Goal: Task Accomplishment & Management: Complete application form

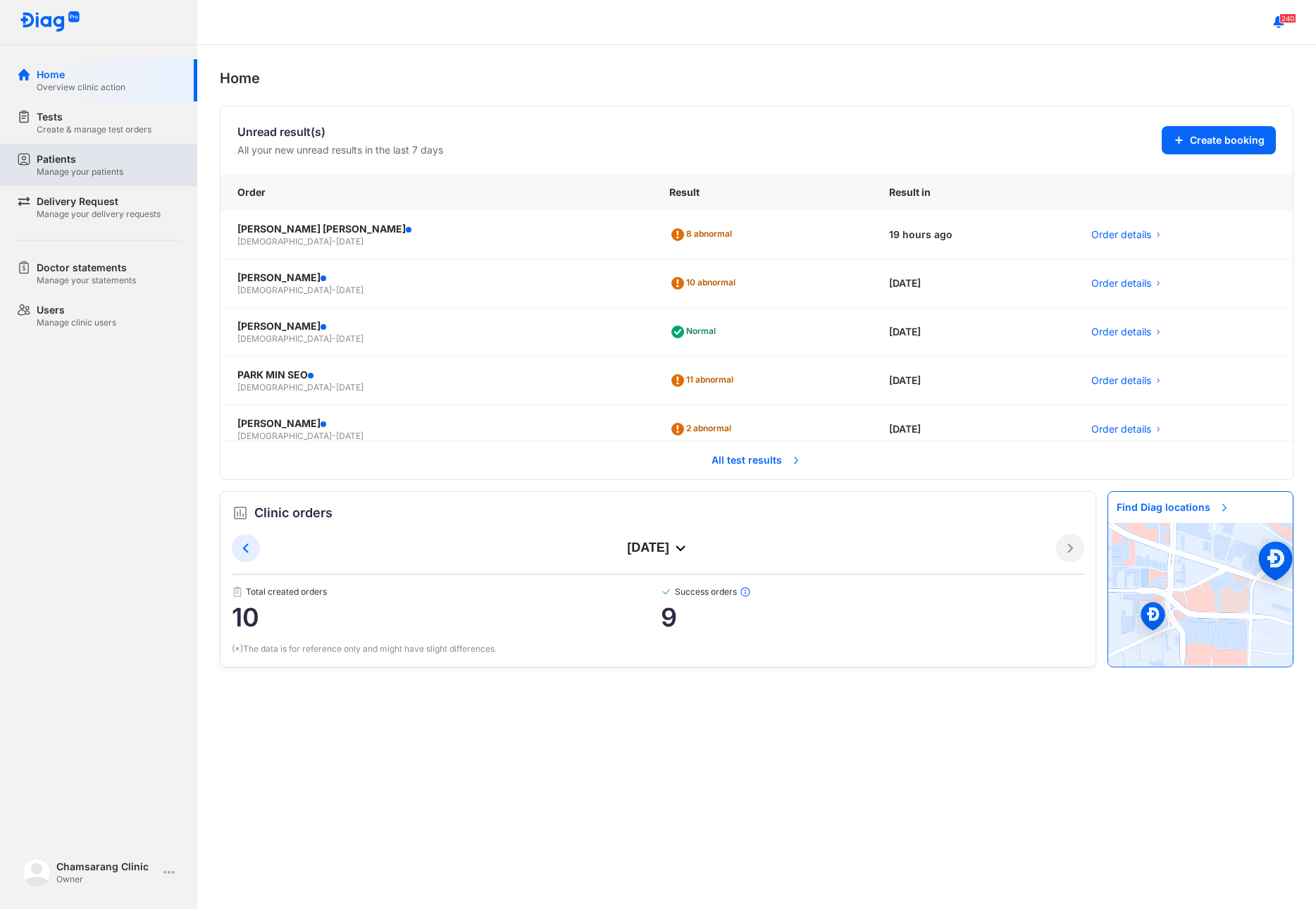
click at [165, 175] on div "Patients Manage your patients" at bounding box center [109, 165] width 143 height 26
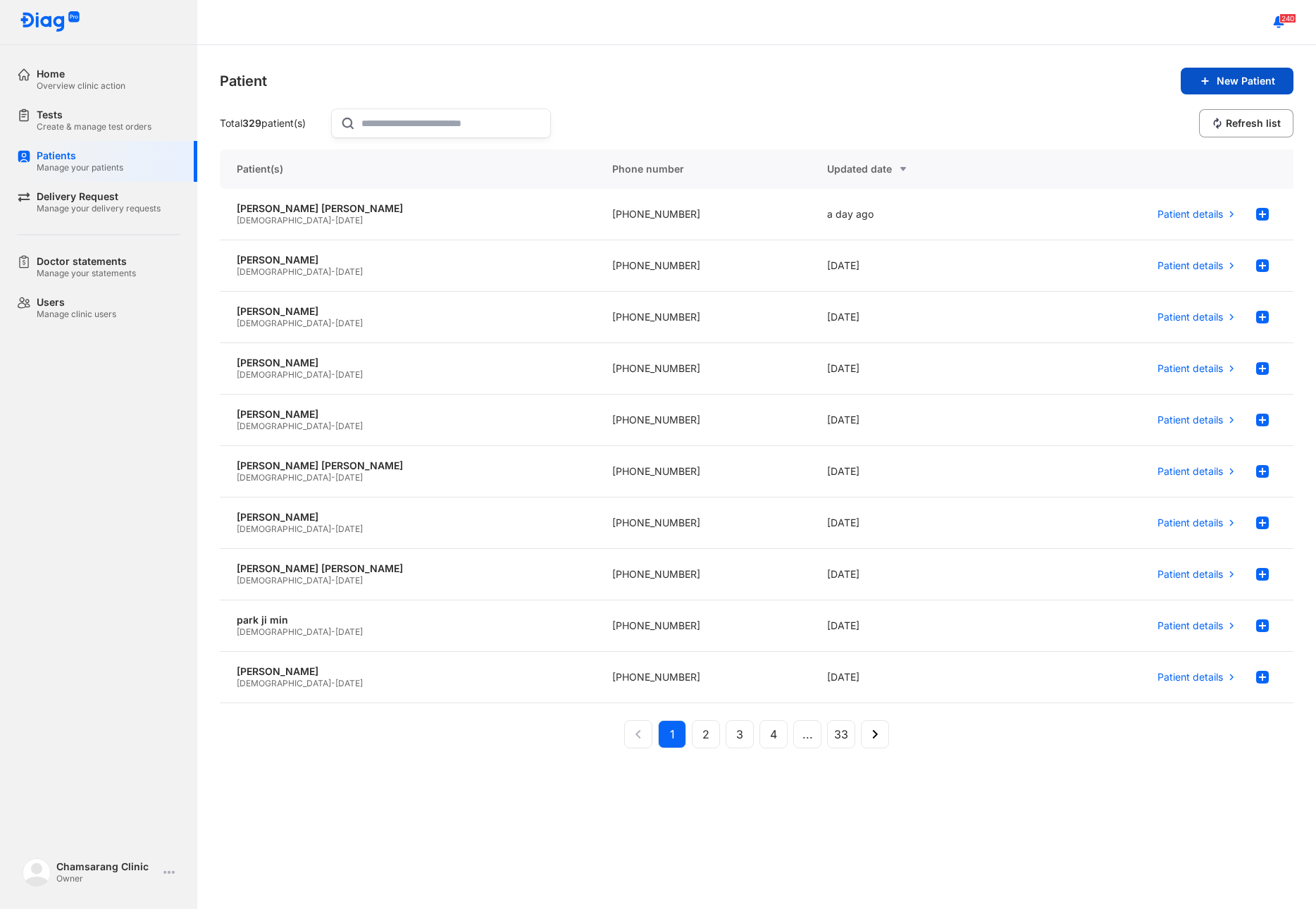
click at [1257, 85] on span "New Patient" at bounding box center [1246, 81] width 58 height 13
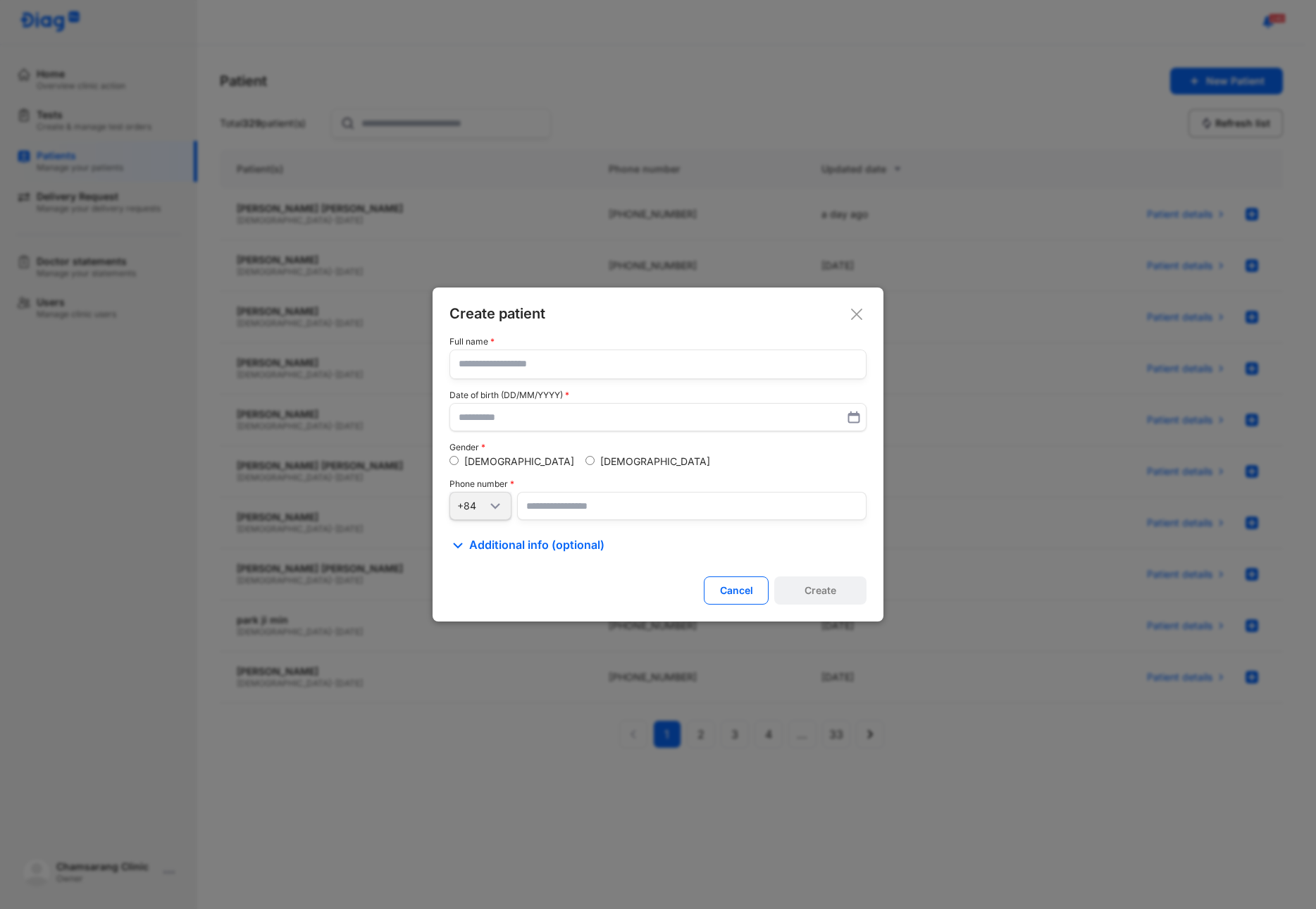
click at [488, 357] on input "text" at bounding box center [658, 364] width 399 height 28
type input "**********"
click at [568, 501] on input "number" at bounding box center [692, 506] width 350 height 28
type input "**********"
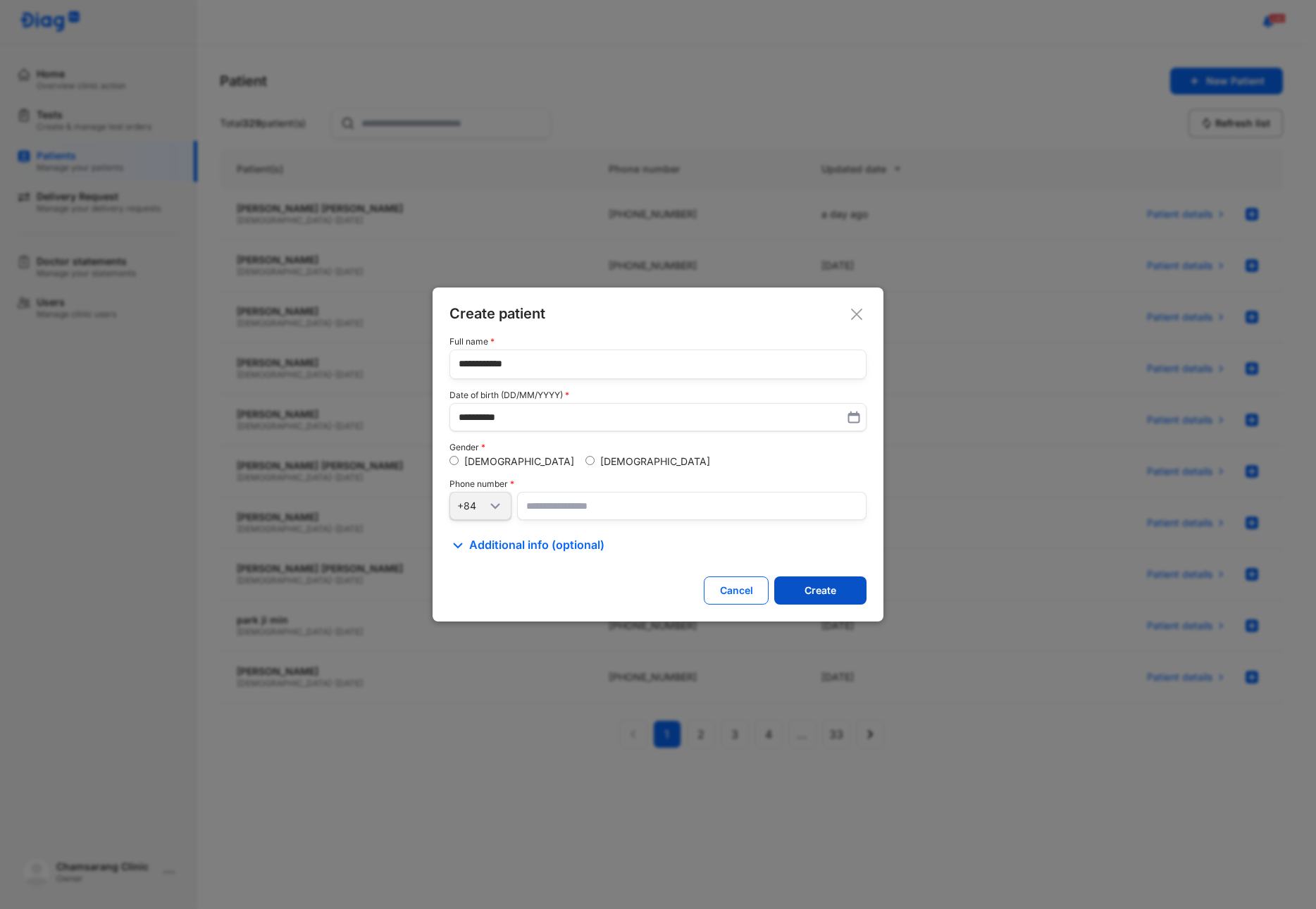
click at [796, 591] on button "Create" at bounding box center [821, 590] width 92 height 28
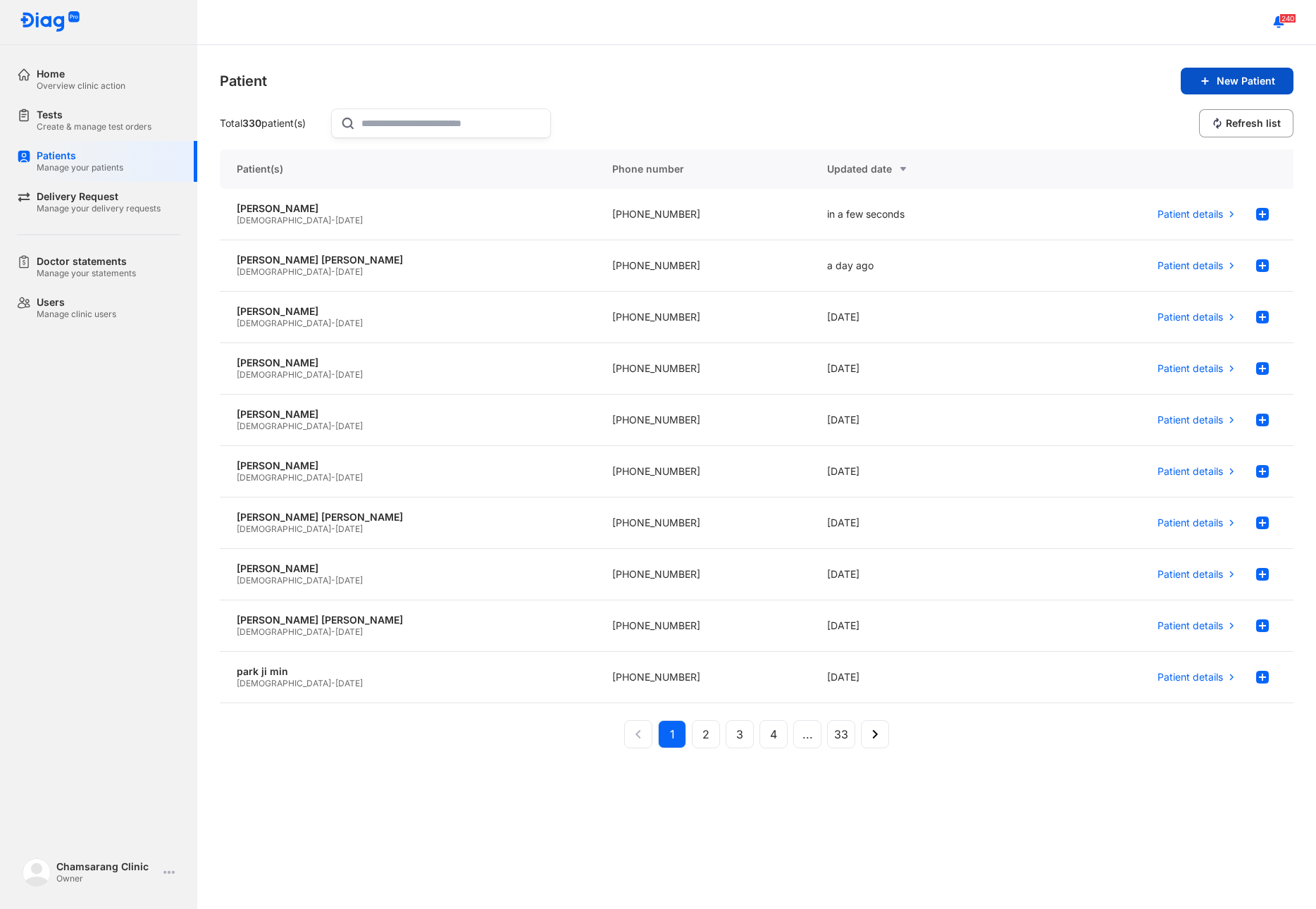
click at [1221, 79] on span "New Patient" at bounding box center [1246, 81] width 58 height 13
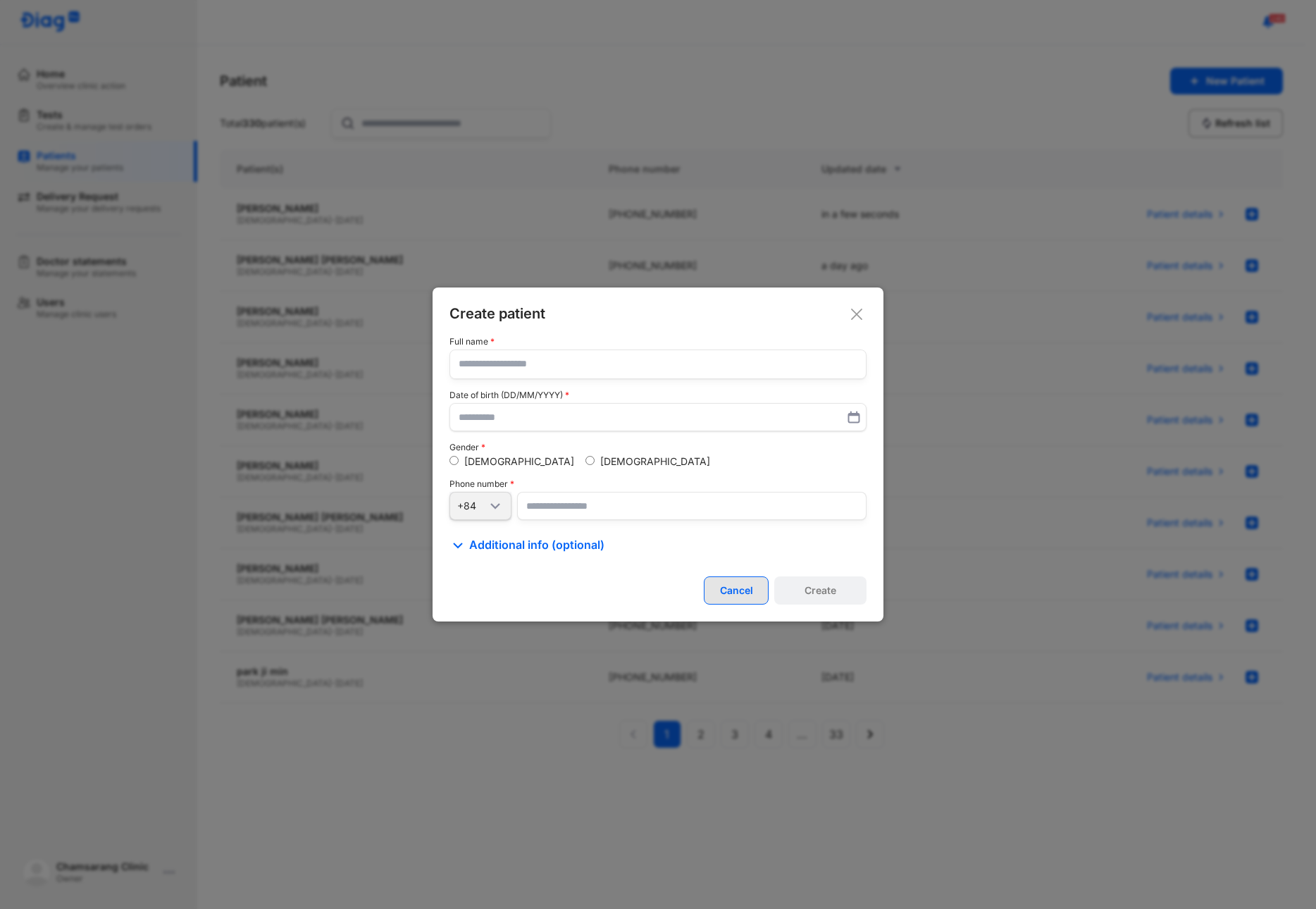
click at [740, 584] on button "Cancel" at bounding box center [736, 590] width 65 height 28
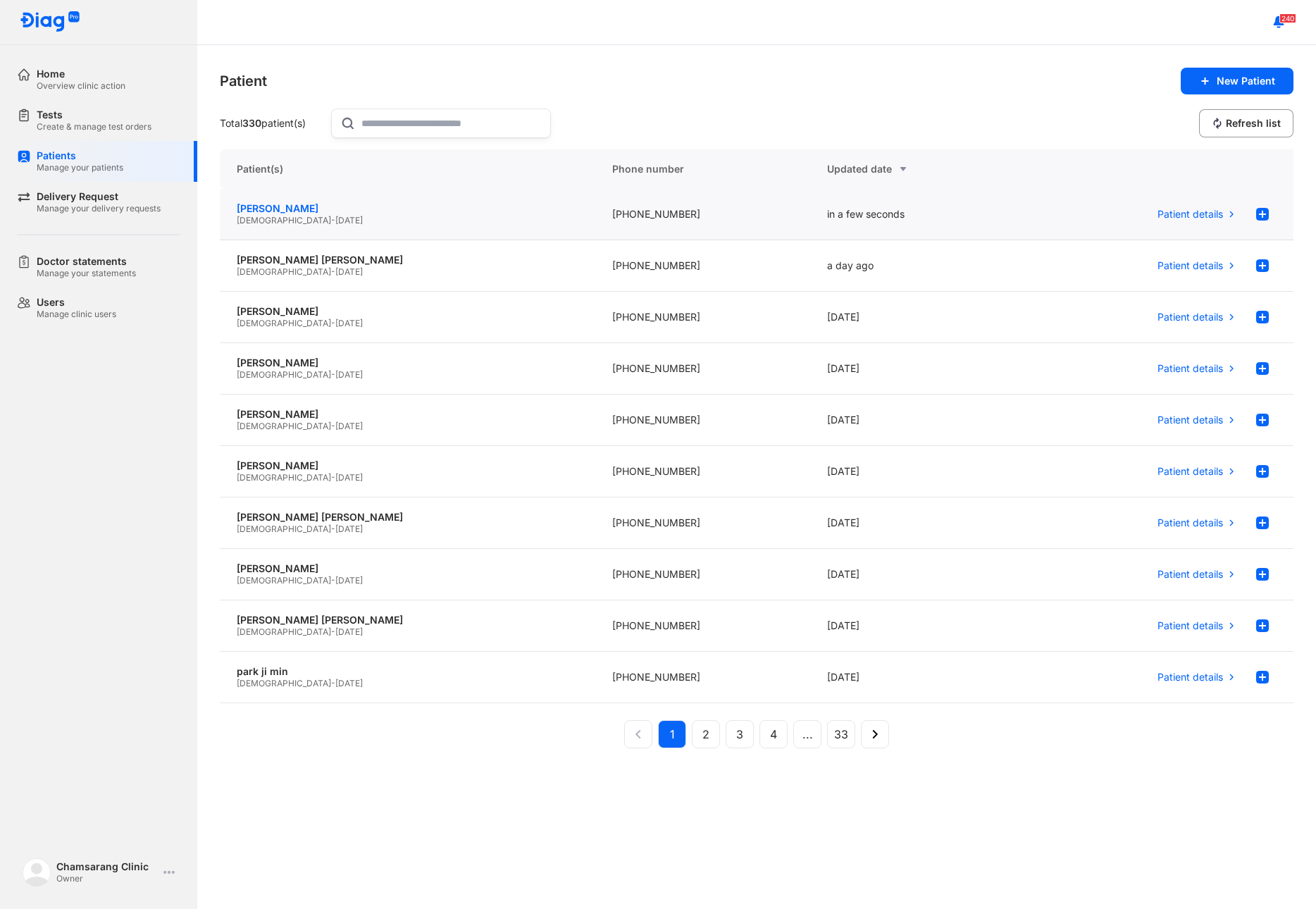
click at [467, 214] on div "[PERSON_NAME]" at bounding box center [408, 208] width 342 height 13
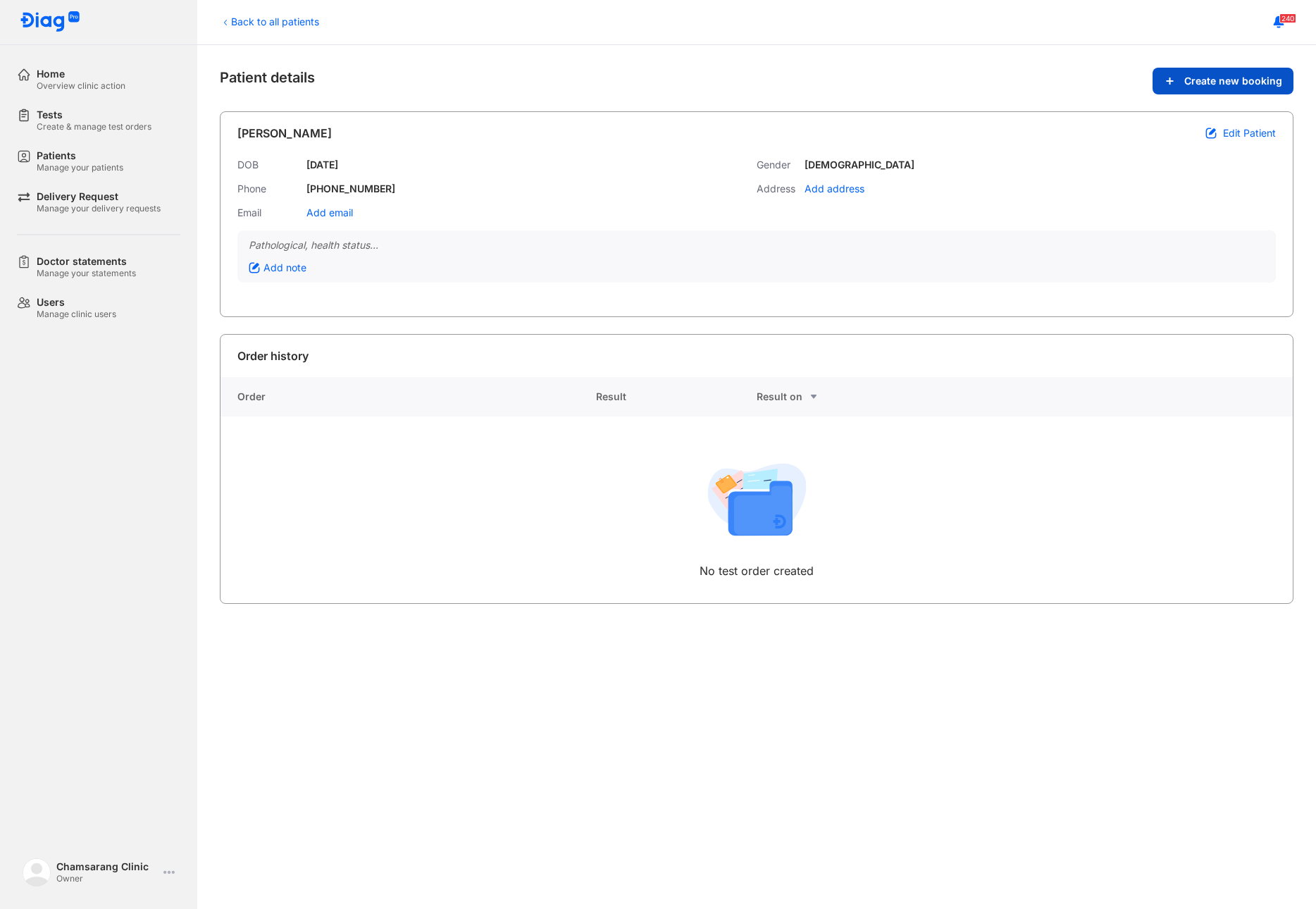
click at [1230, 85] on span "Create new booking" at bounding box center [1234, 81] width 98 height 13
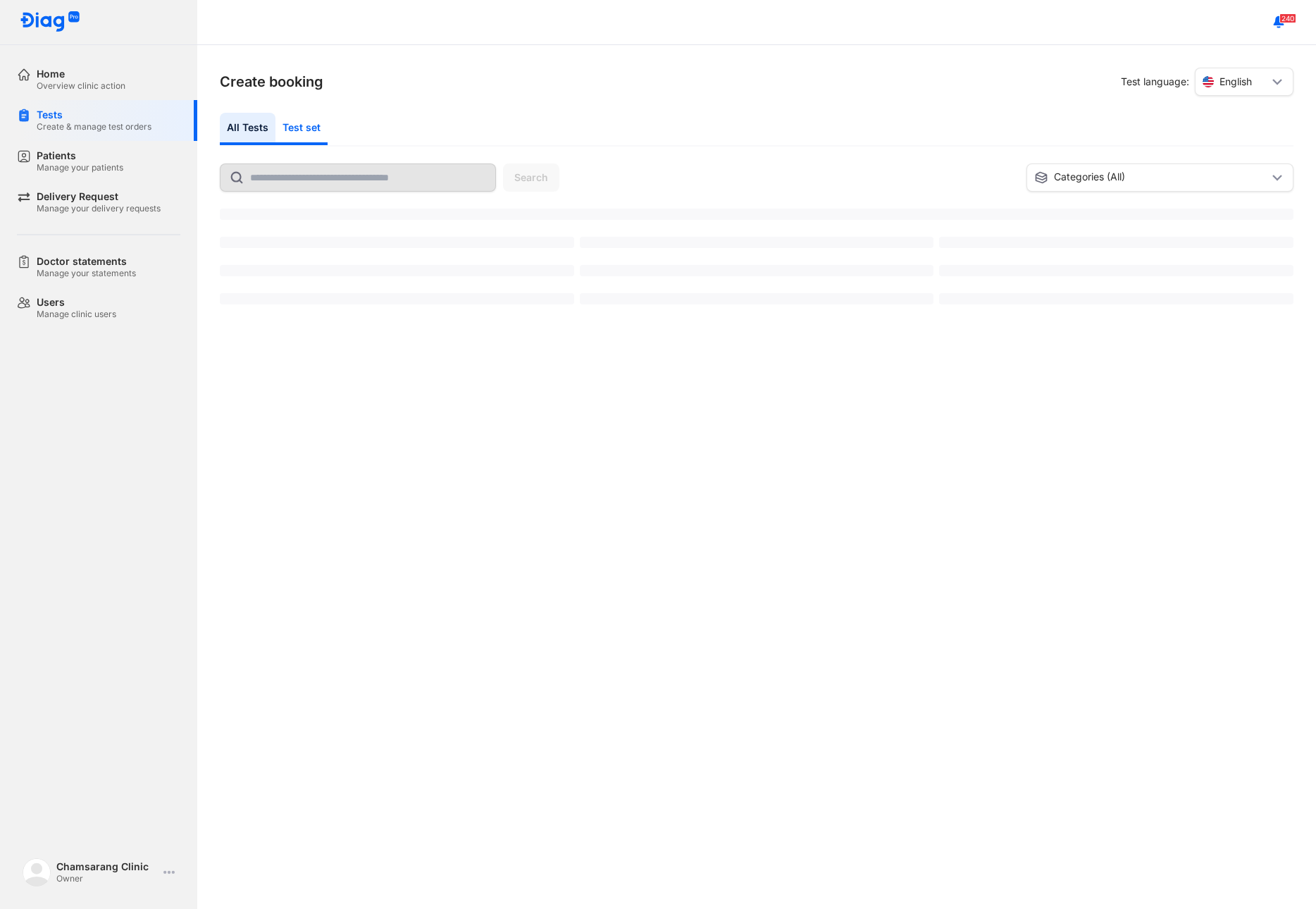
click at [314, 130] on div "Test set" at bounding box center [301, 128] width 52 height 32
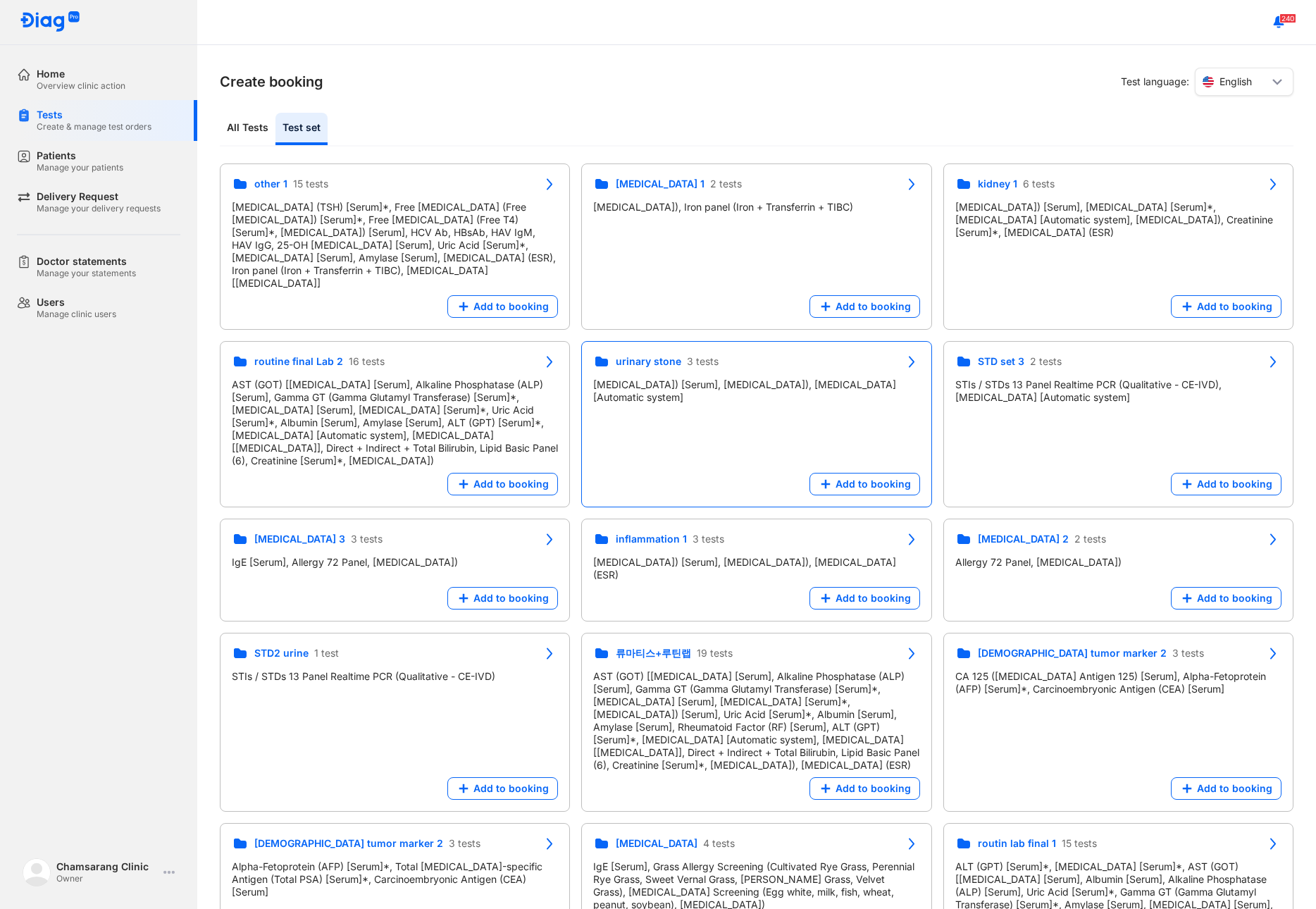
click at [944, 823] on div "urinary stone 3 tests C-Reactive Protein (CRP) [Serum], Complete Blood Count (C…" at bounding box center [1119, 906] width 350 height 166
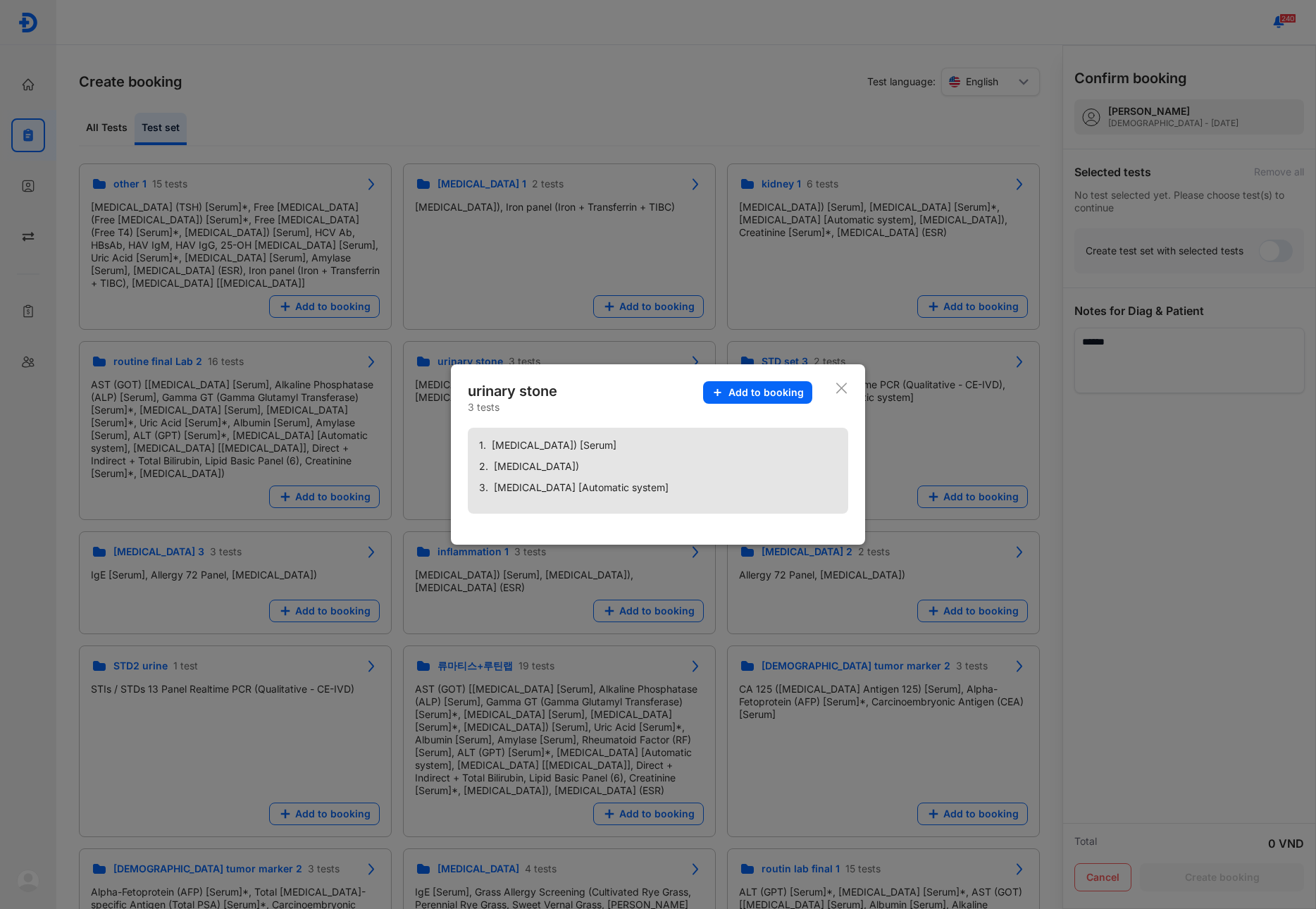
click at [843, 388] on icon at bounding box center [842, 388] width 14 height 14
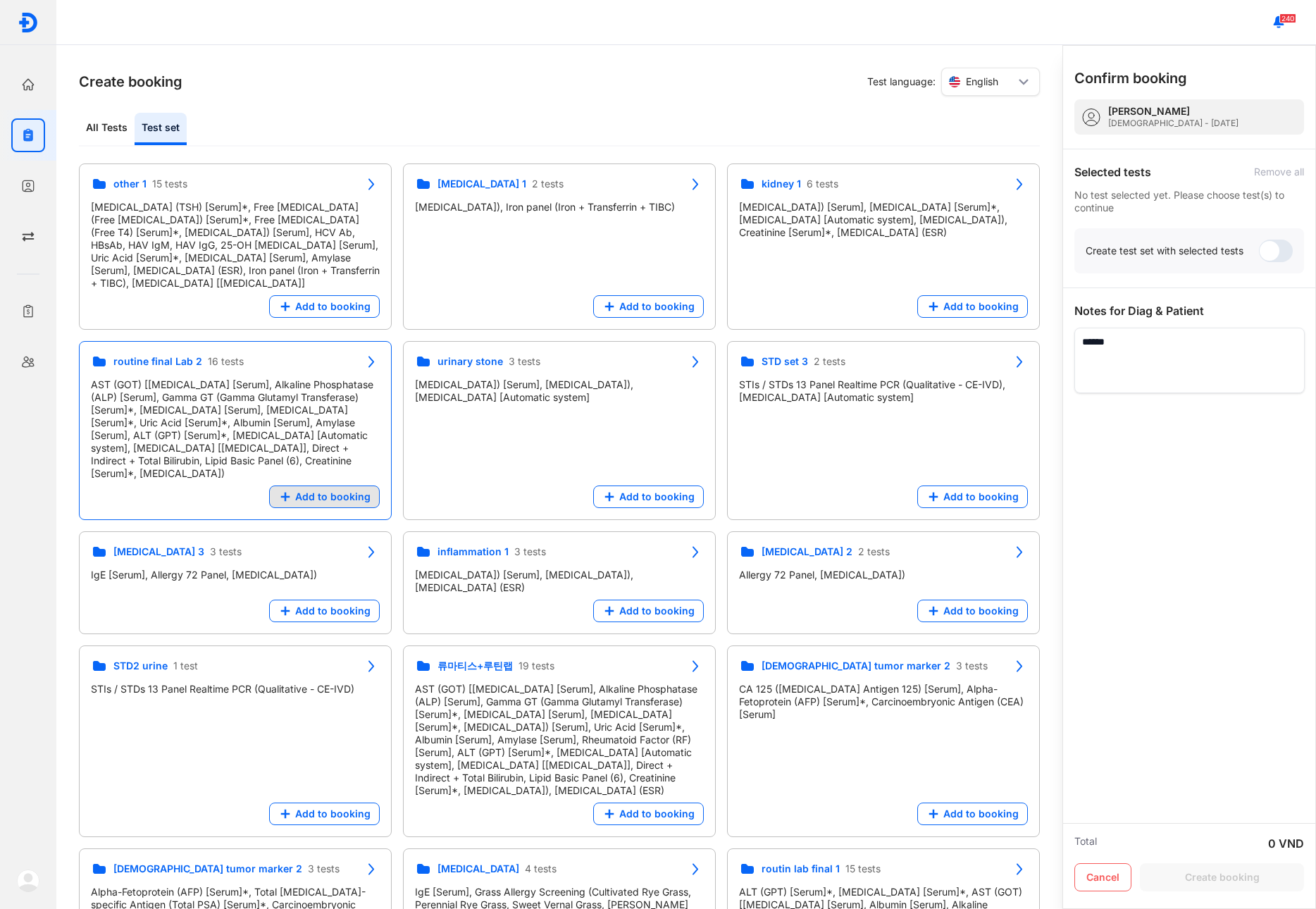
click at [311, 490] on span "Add to booking" at bounding box center [333, 496] width 76 height 13
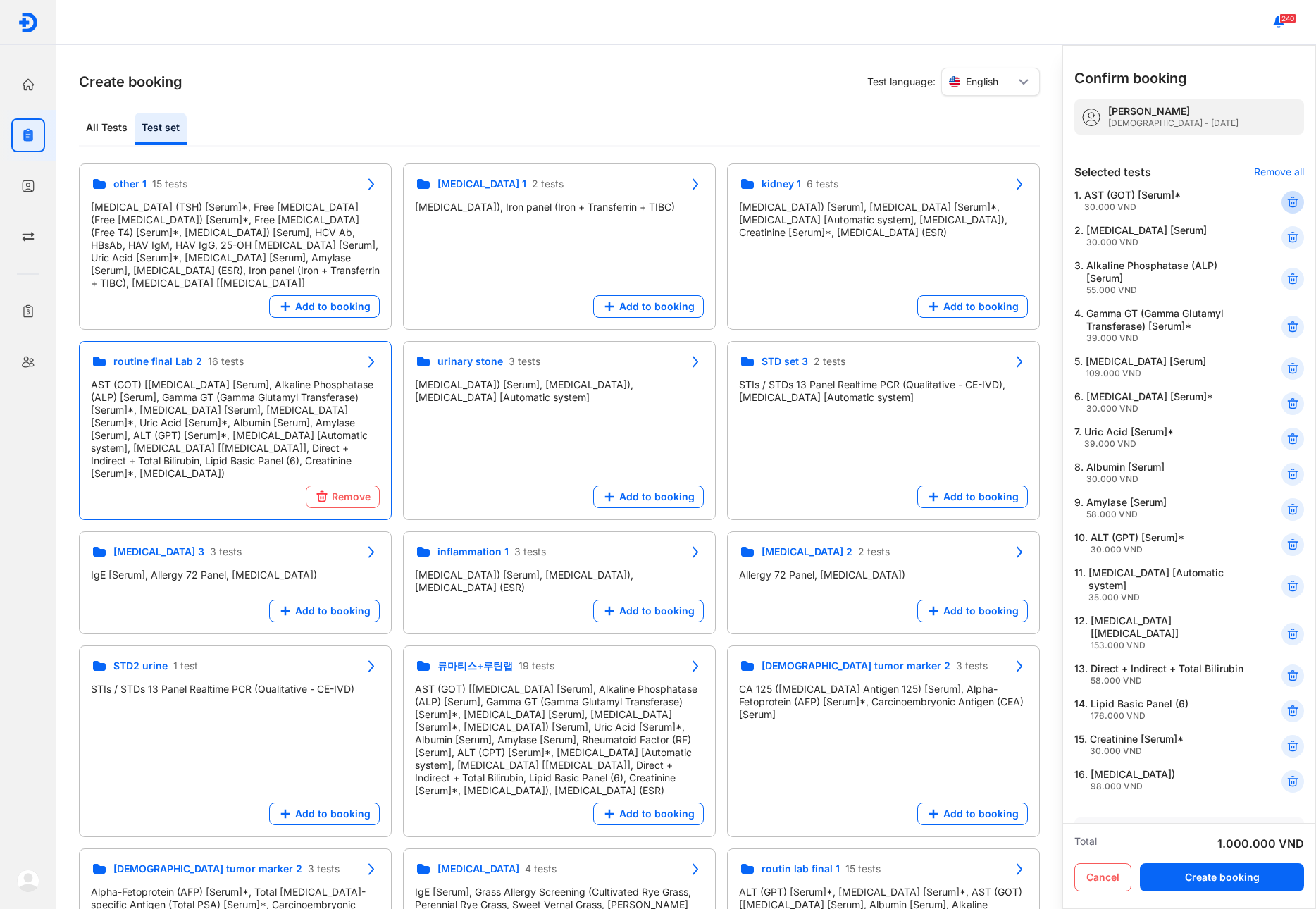
click at [1287, 202] on icon at bounding box center [1293, 202] width 14 height 14
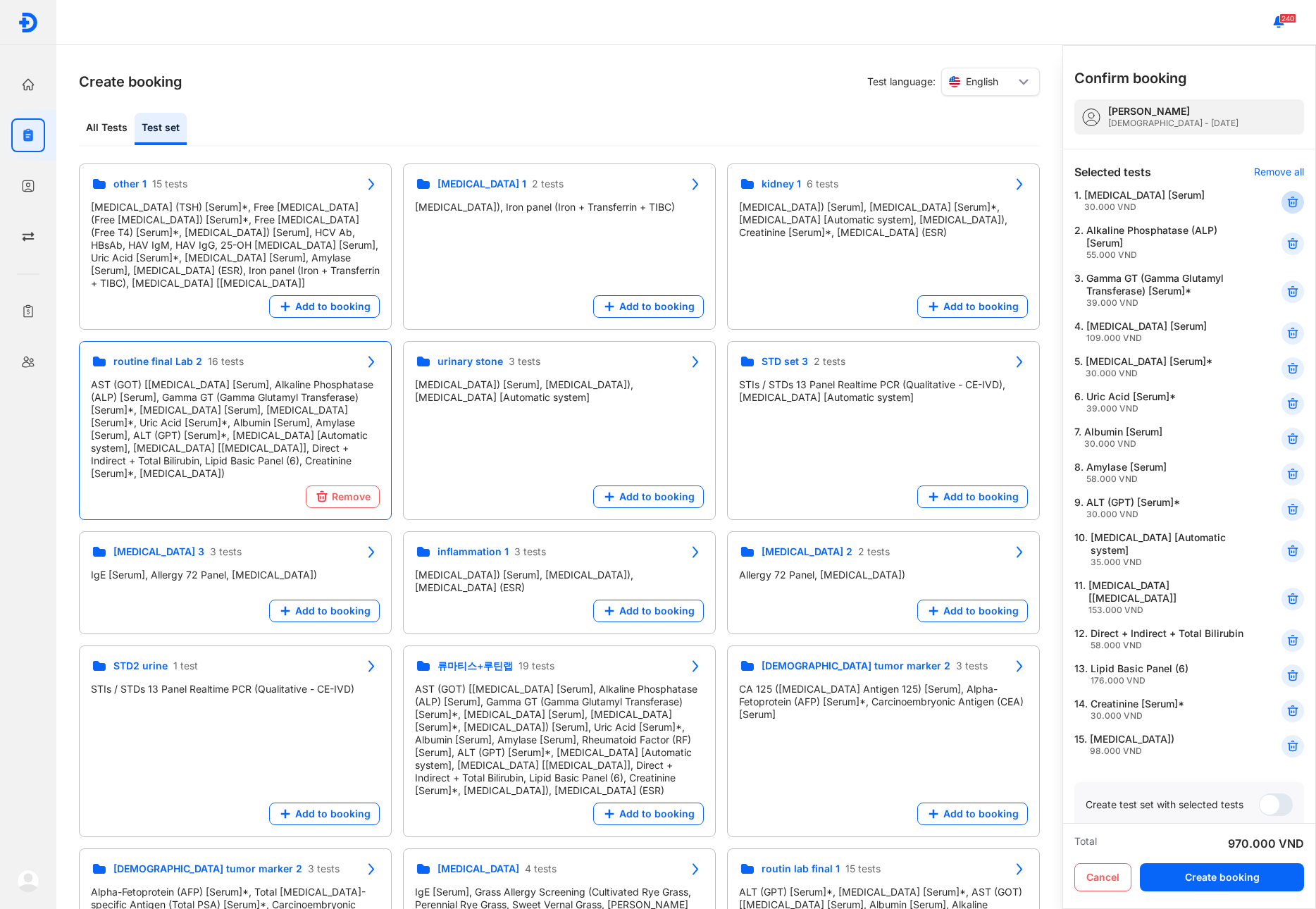
click at [1287, 202] on icon at bounding box center [1293, 202] width 14 height 14
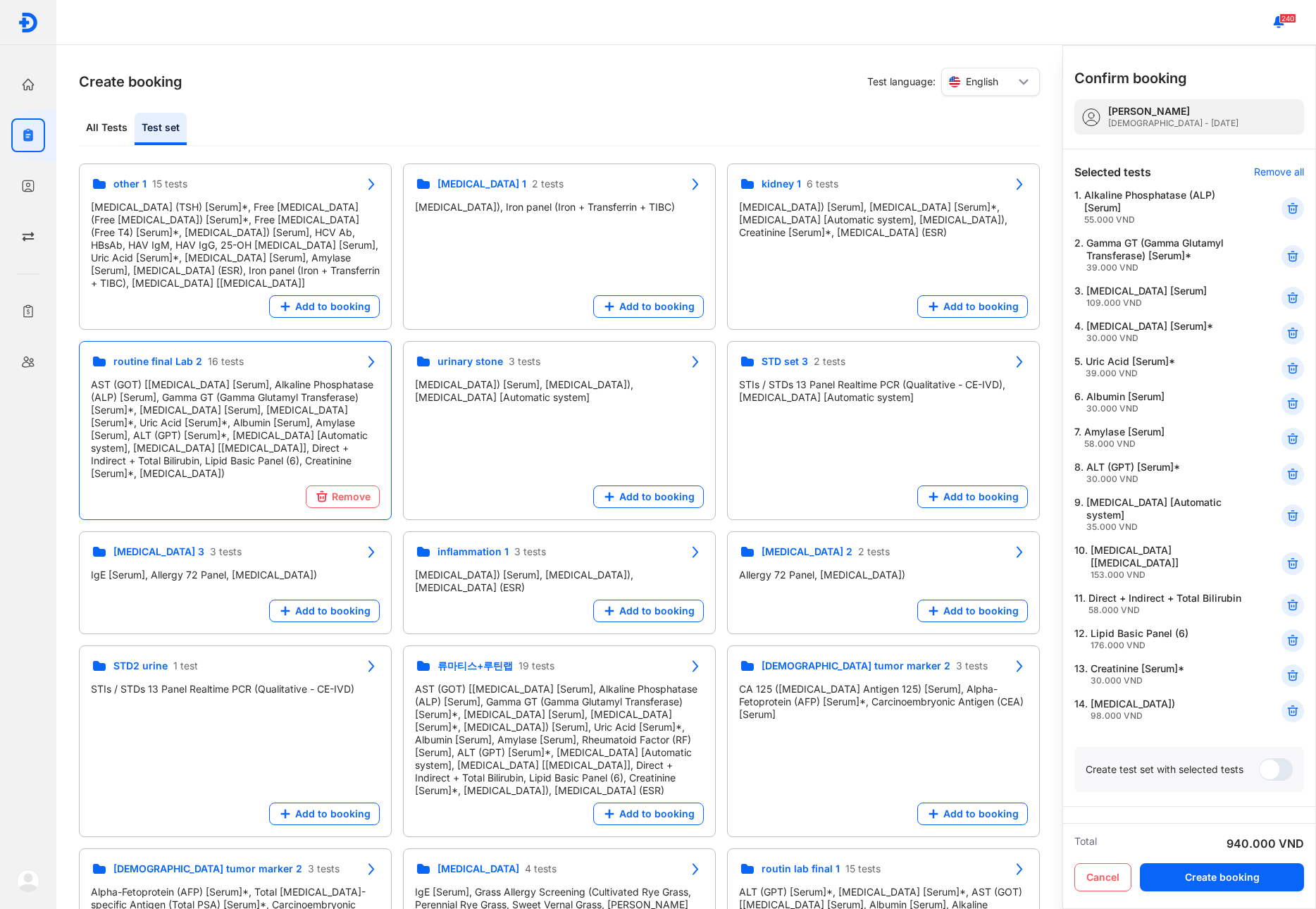
click at [1287, 202] on icon at bounding box center [1293, 208] width 14 height 14
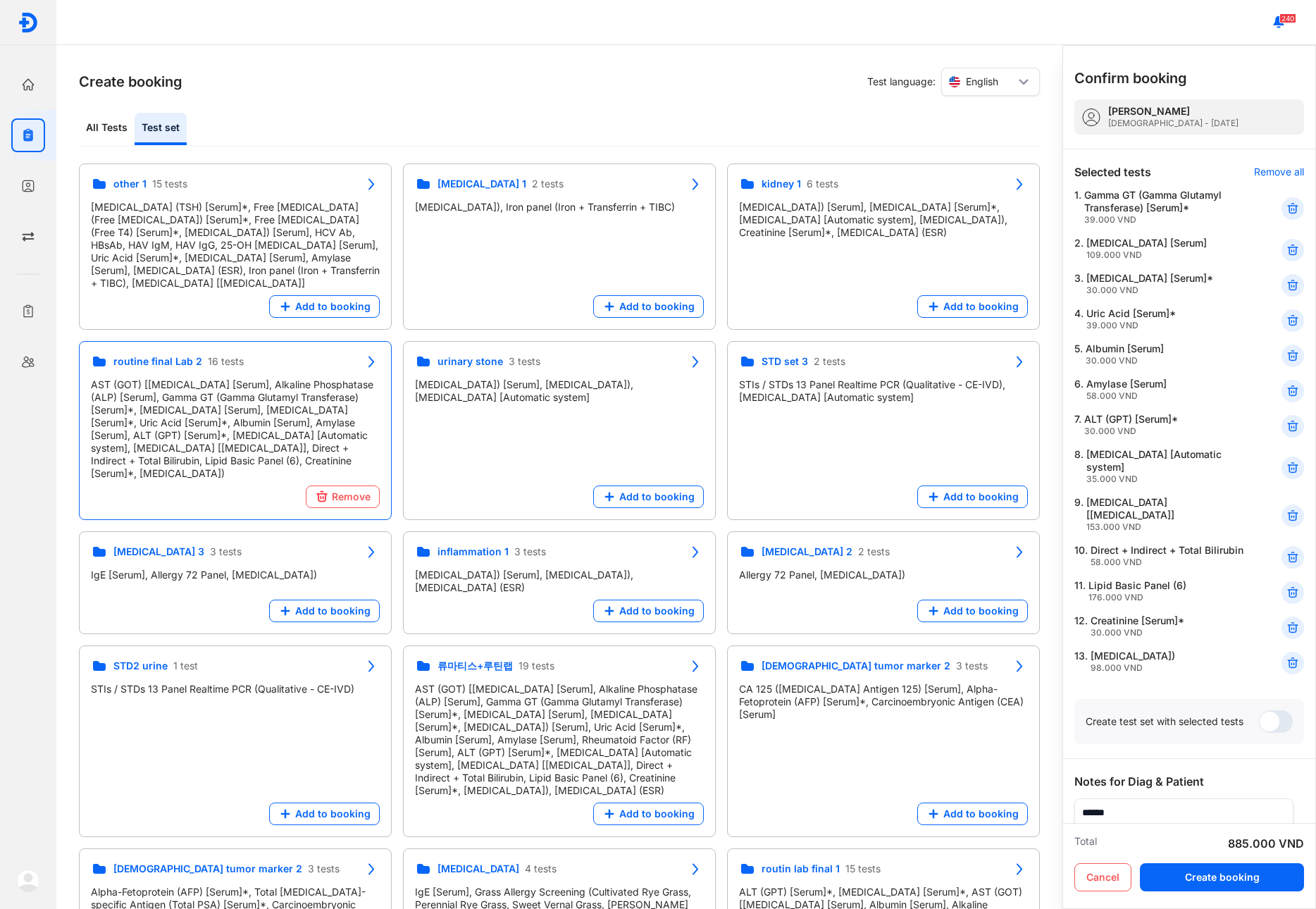
click at [1287, 202] on icon at bounding box center [1293, 208] width 14 height 14
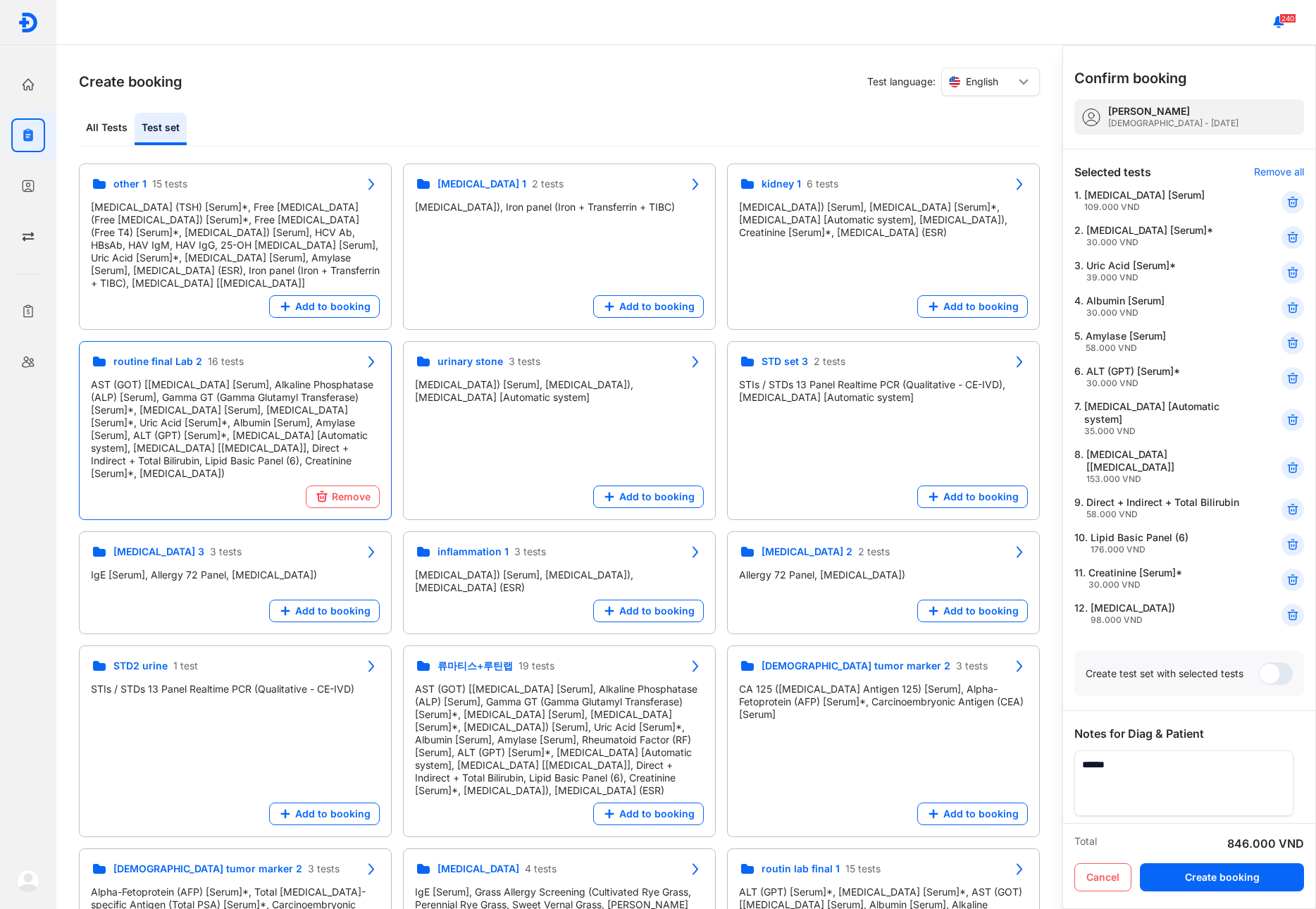
click at [1287, 202] on icon at bounding box center [1293, 202] width 14 height 14
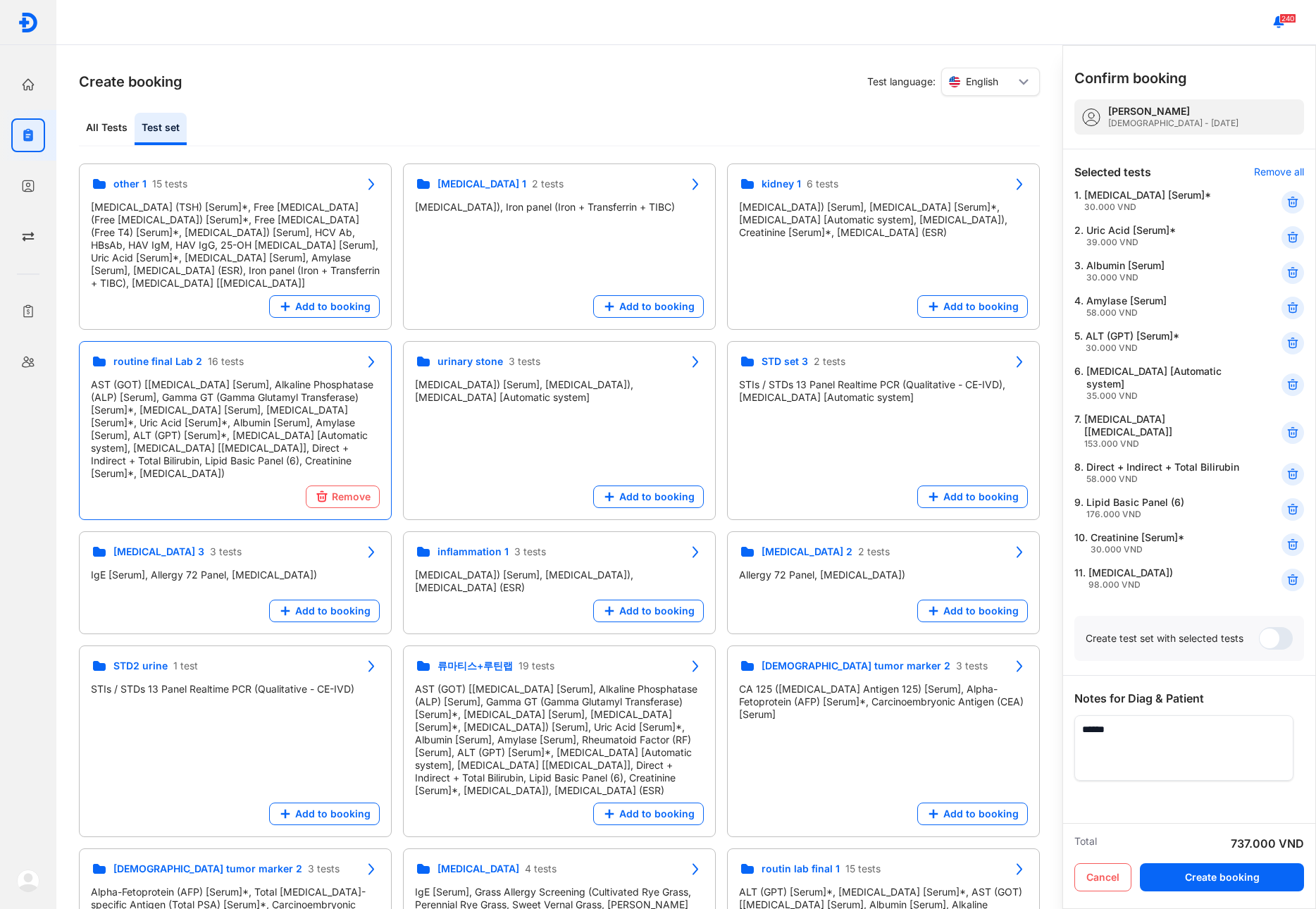
click at [1287, 202] on icon at bounding box center [1293, 202] width 14 height 14
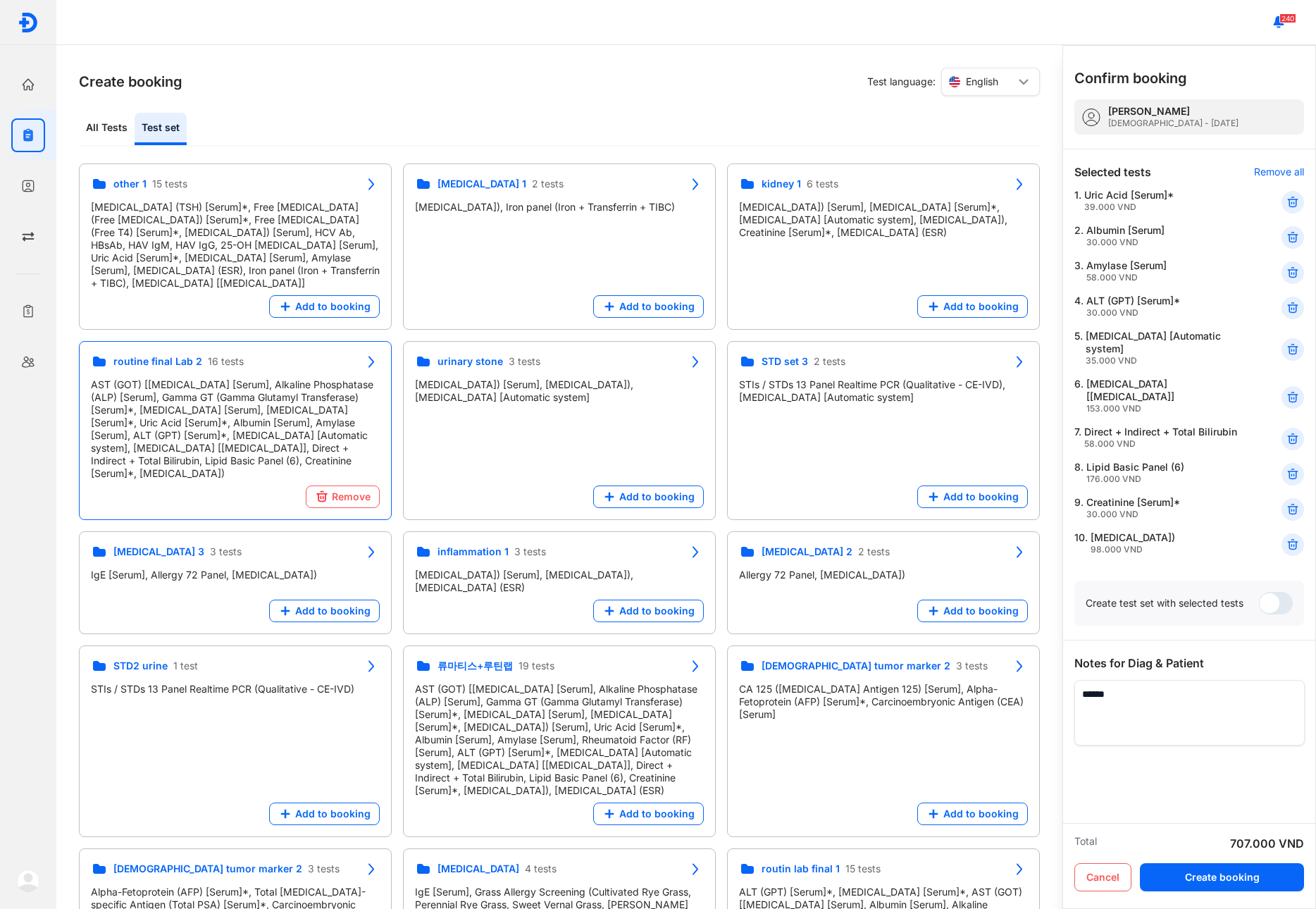
click at [1287, 202] on icon at bounding box center [1293, 202] width 14 height 14
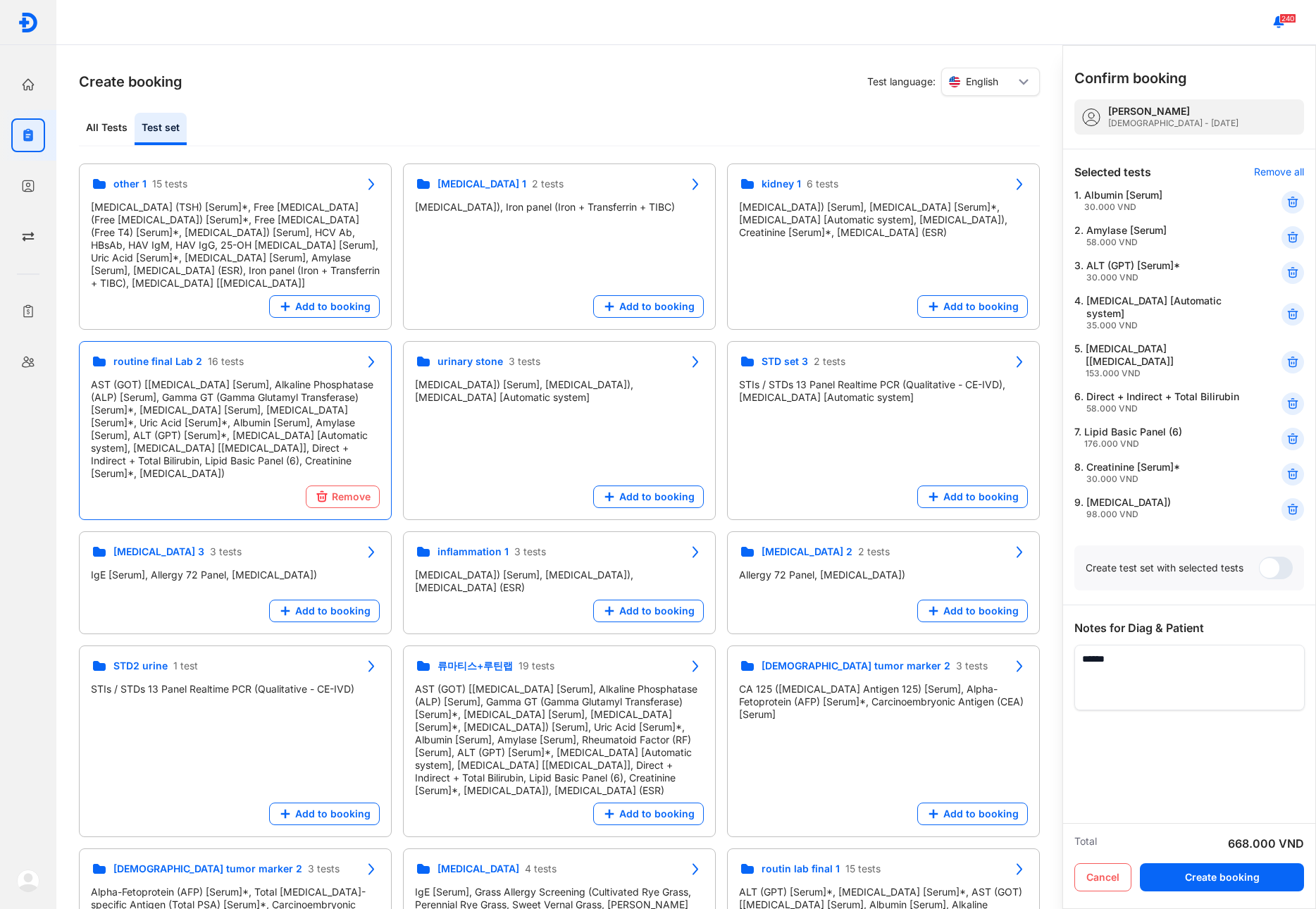
click at [1287, 202] on icon at bounding box center [1293, 202] width 14 height 14
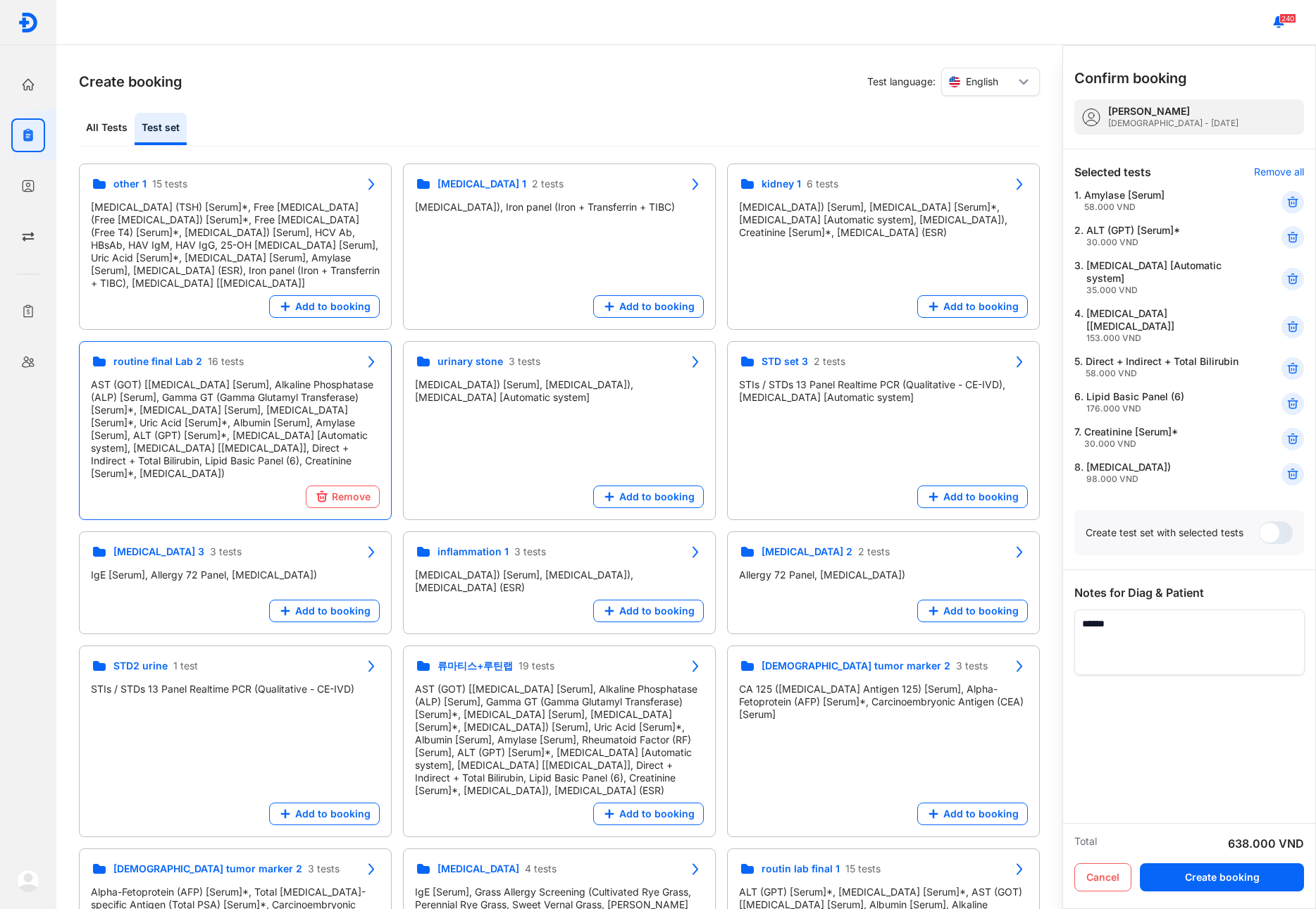
click at [1287, 202] on icon at bounding box center [1293, 202] width 14 height 14
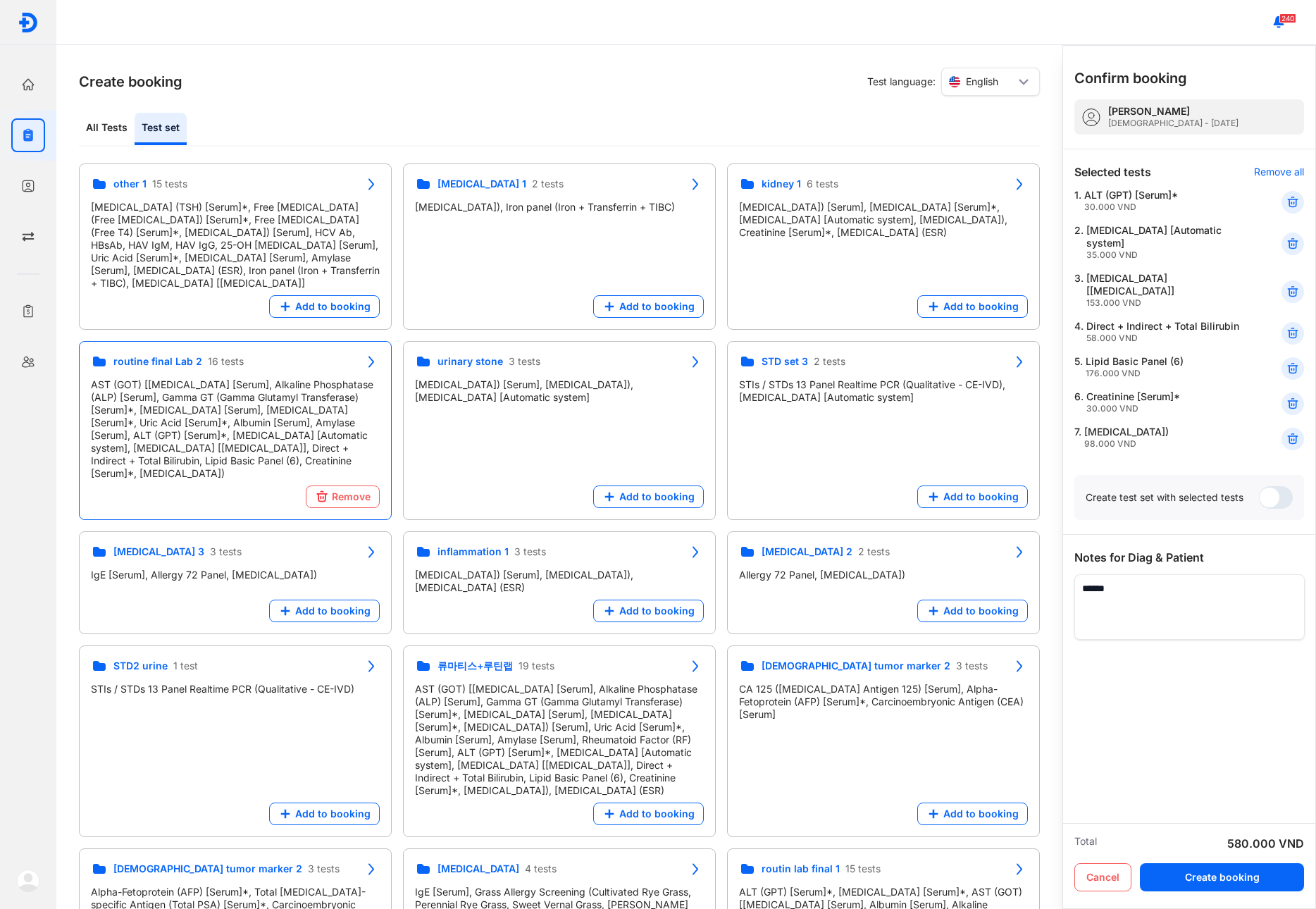
click at [1287, 202] on icon at bounding box center [1293, 202] width 14 height 14
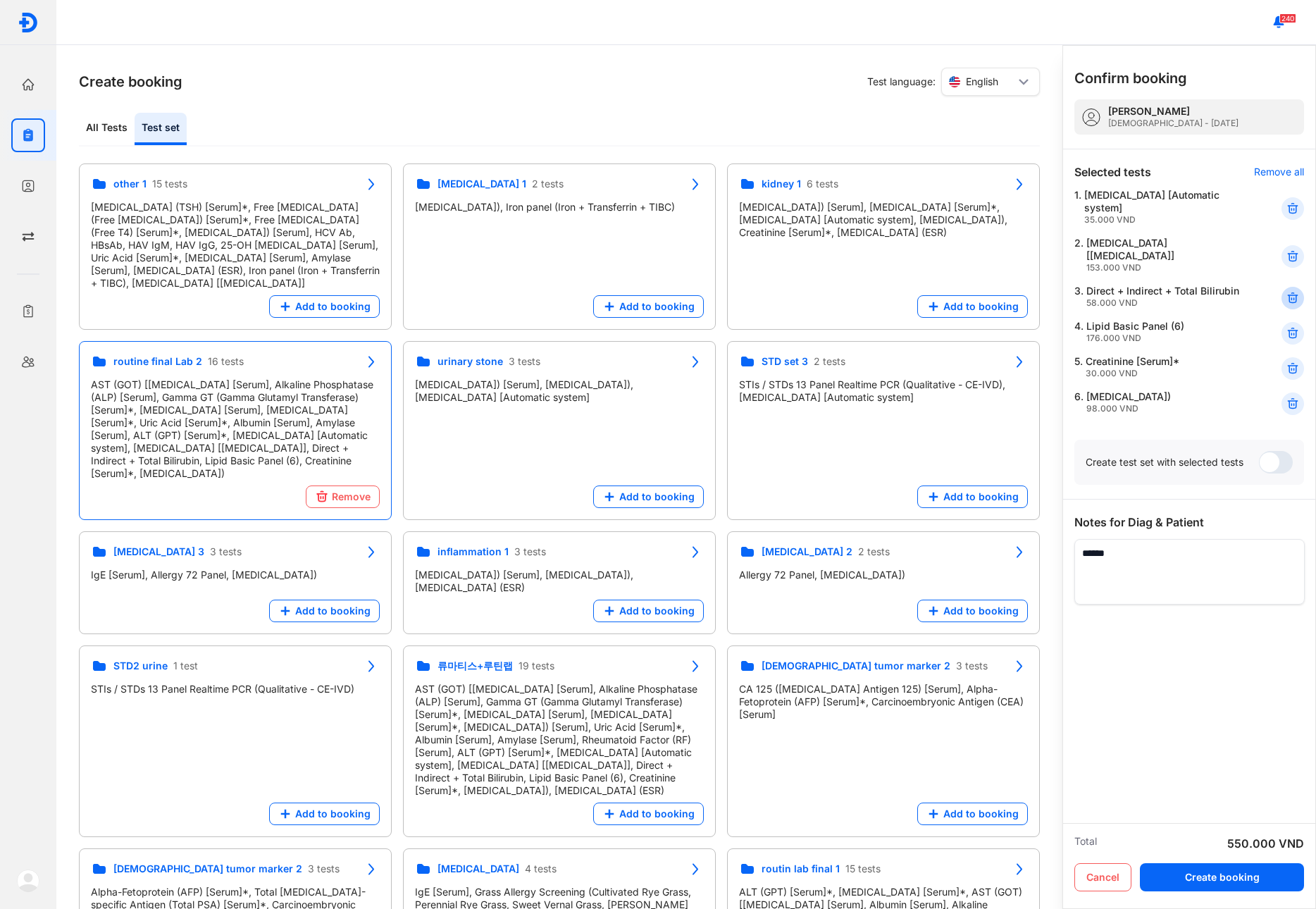
click at [1290, 293] on use at bounding box center [1293, 297] width 10 height 10
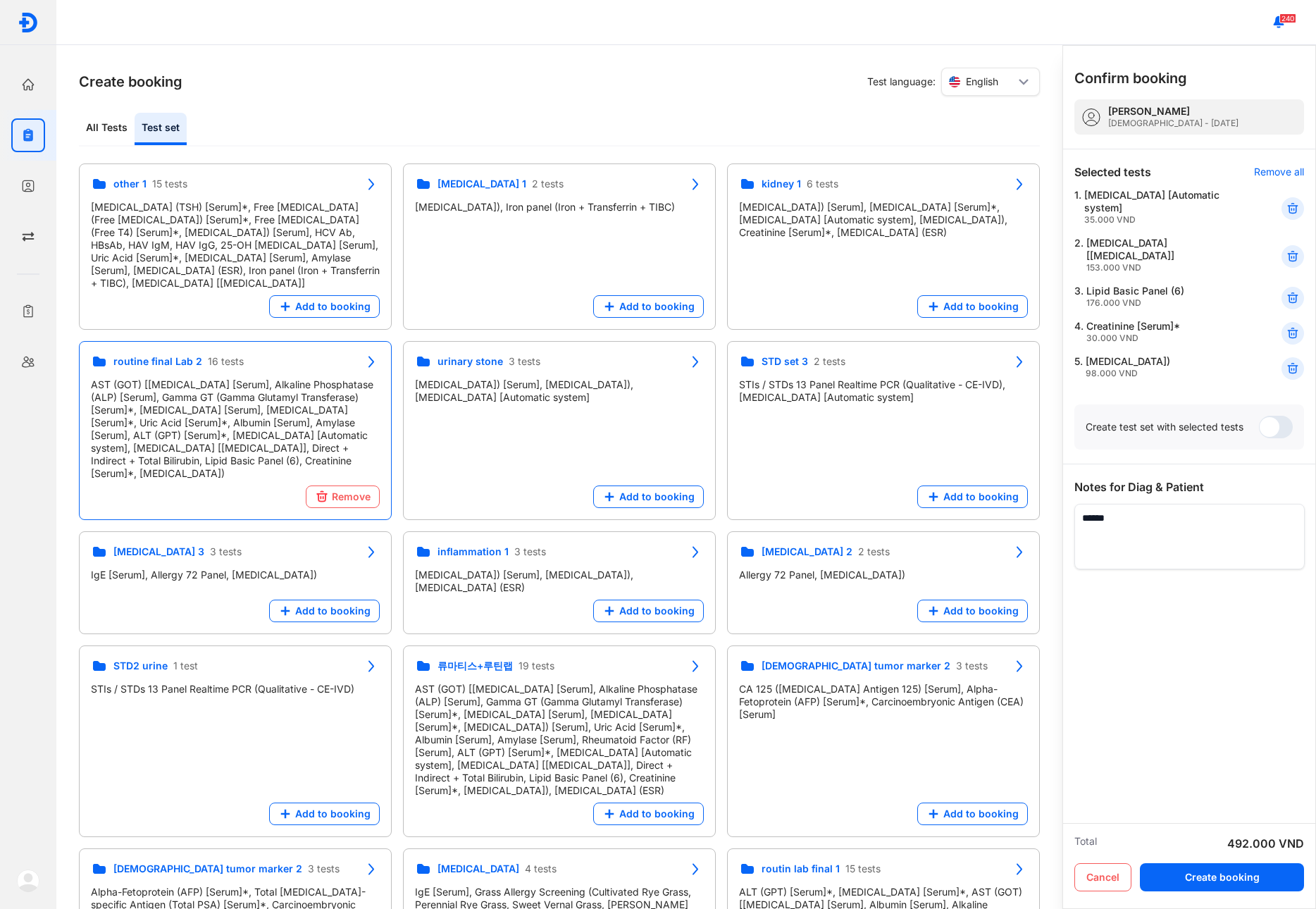
click at [1290, 293] on use at bounding box center [1293, 297] width 10 height 10
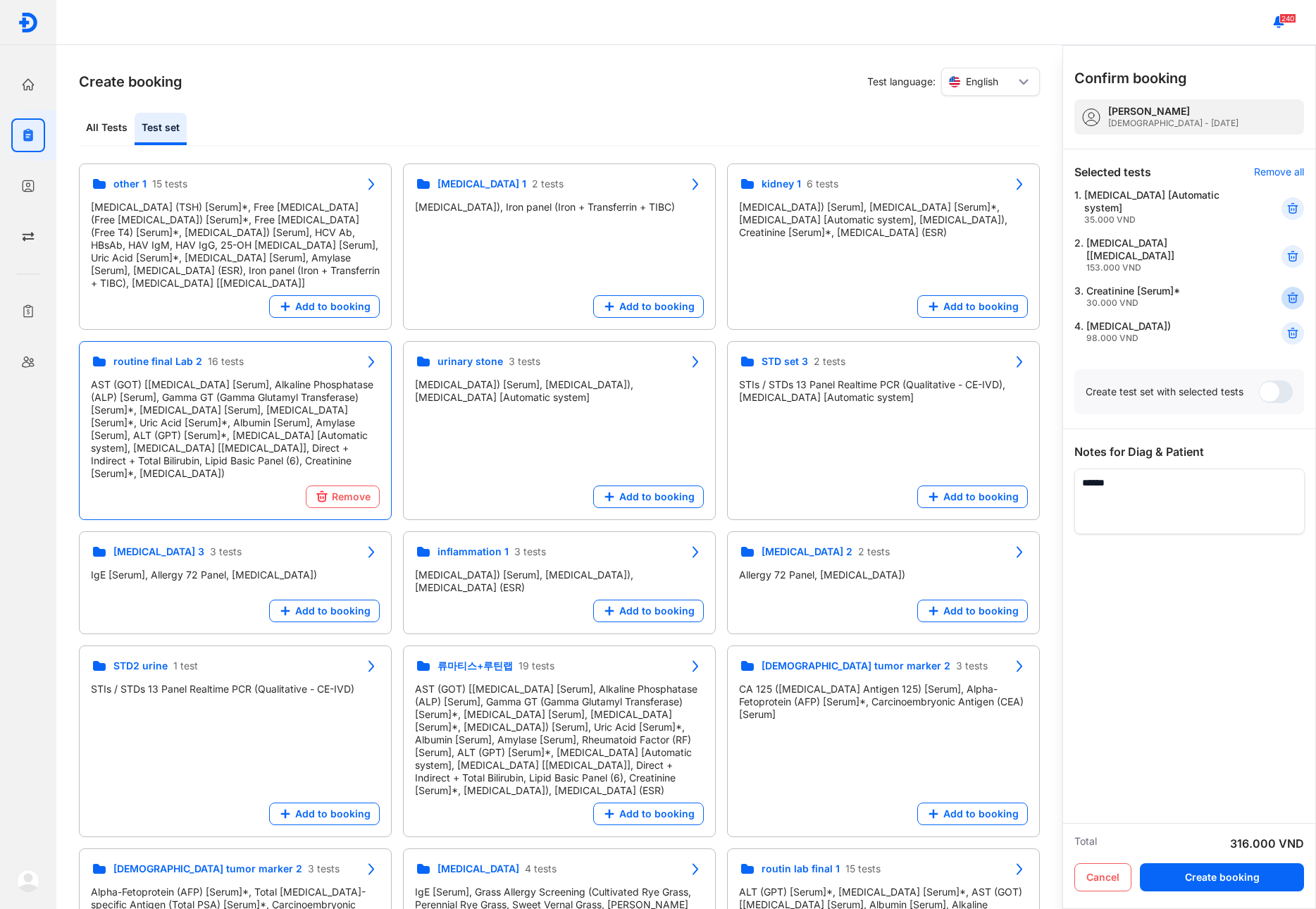
click at [1290, 293] on use at bounding box center [1293, 297] width 10 height 10
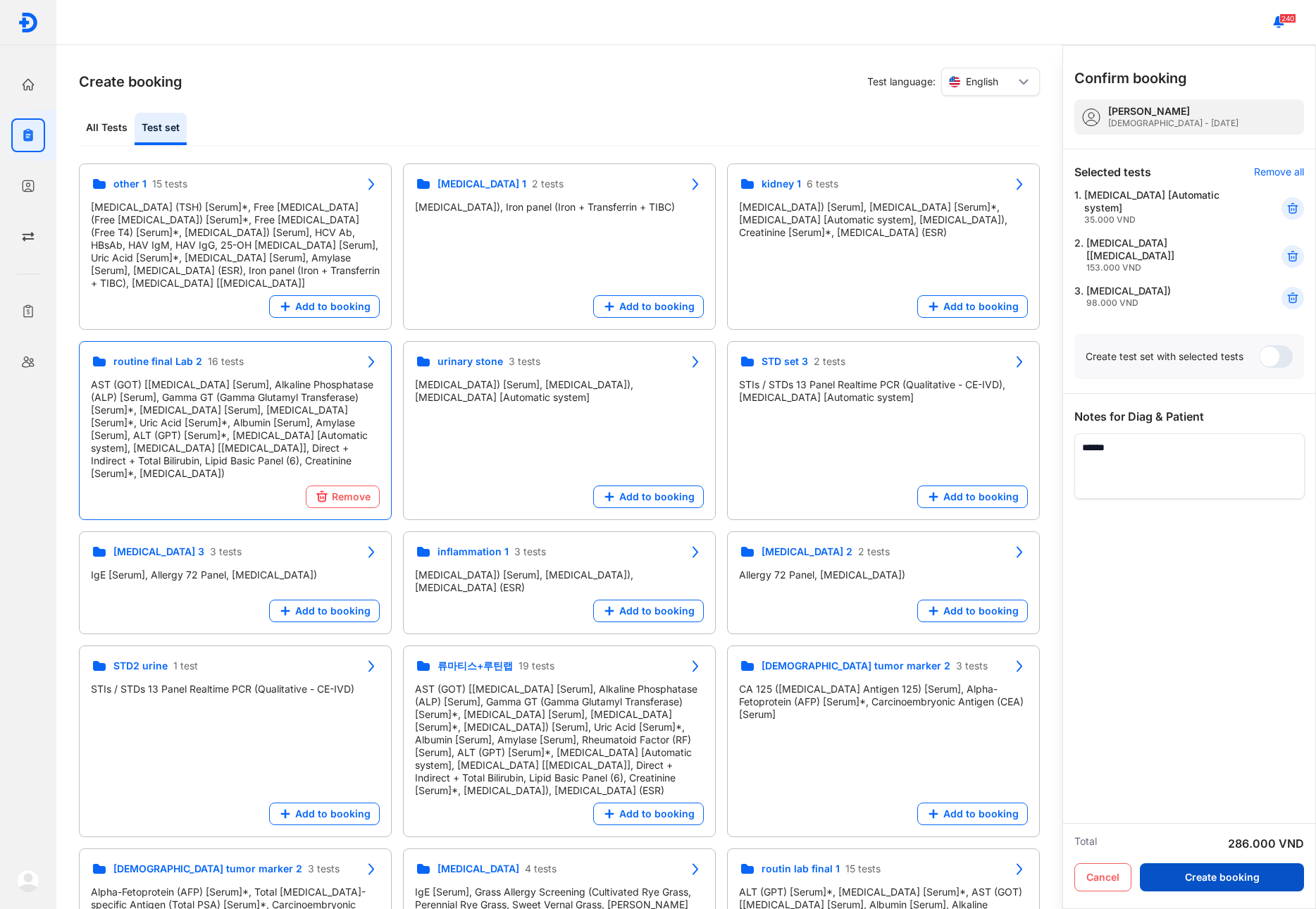
click at [1234, 880] on button "Create booking" at bounding box center [1222, 877] width 164 height 28
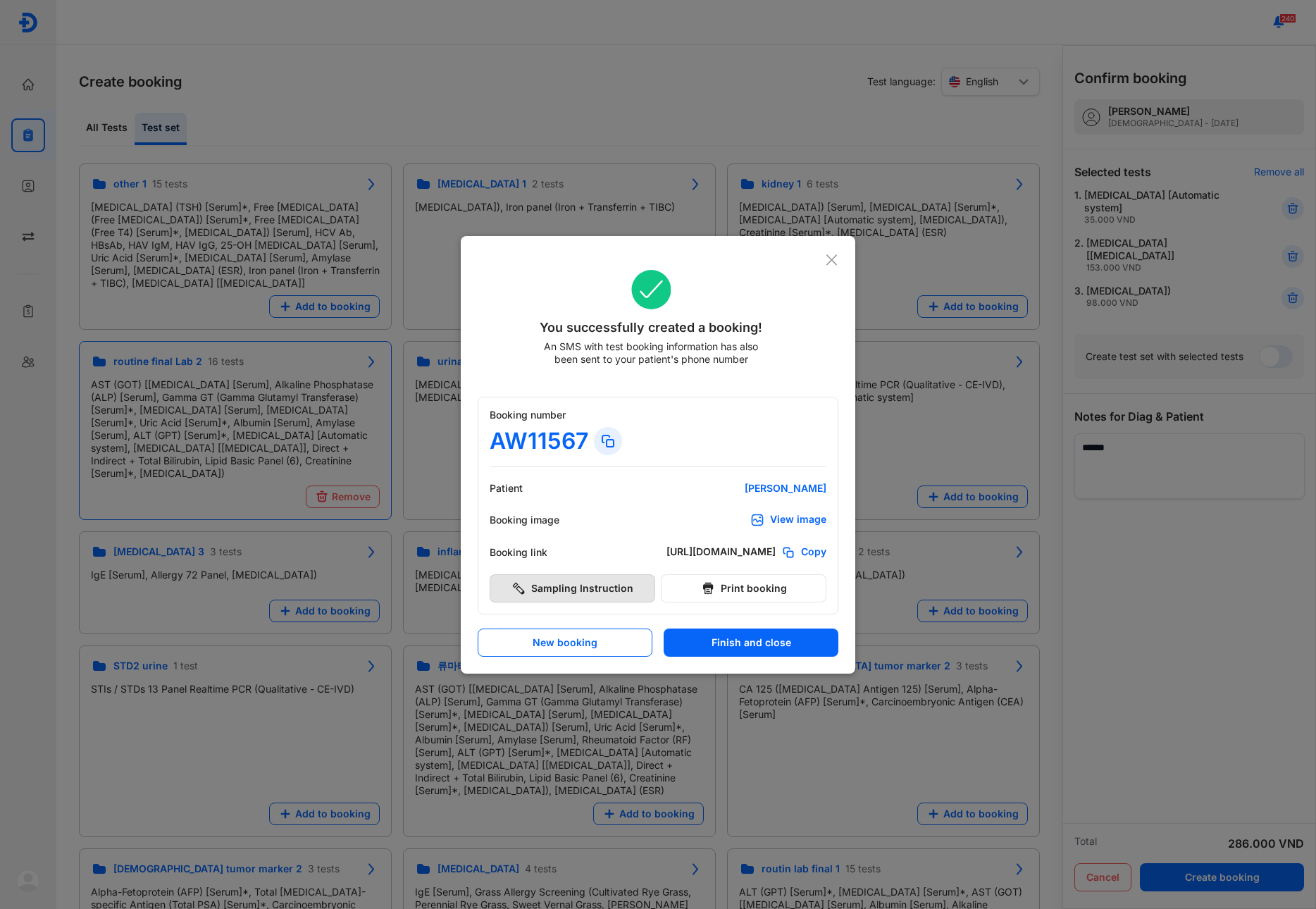
click at [628, 579] on button "Sampling Instruction" at bounding box center [572, 588] width 165 height 28
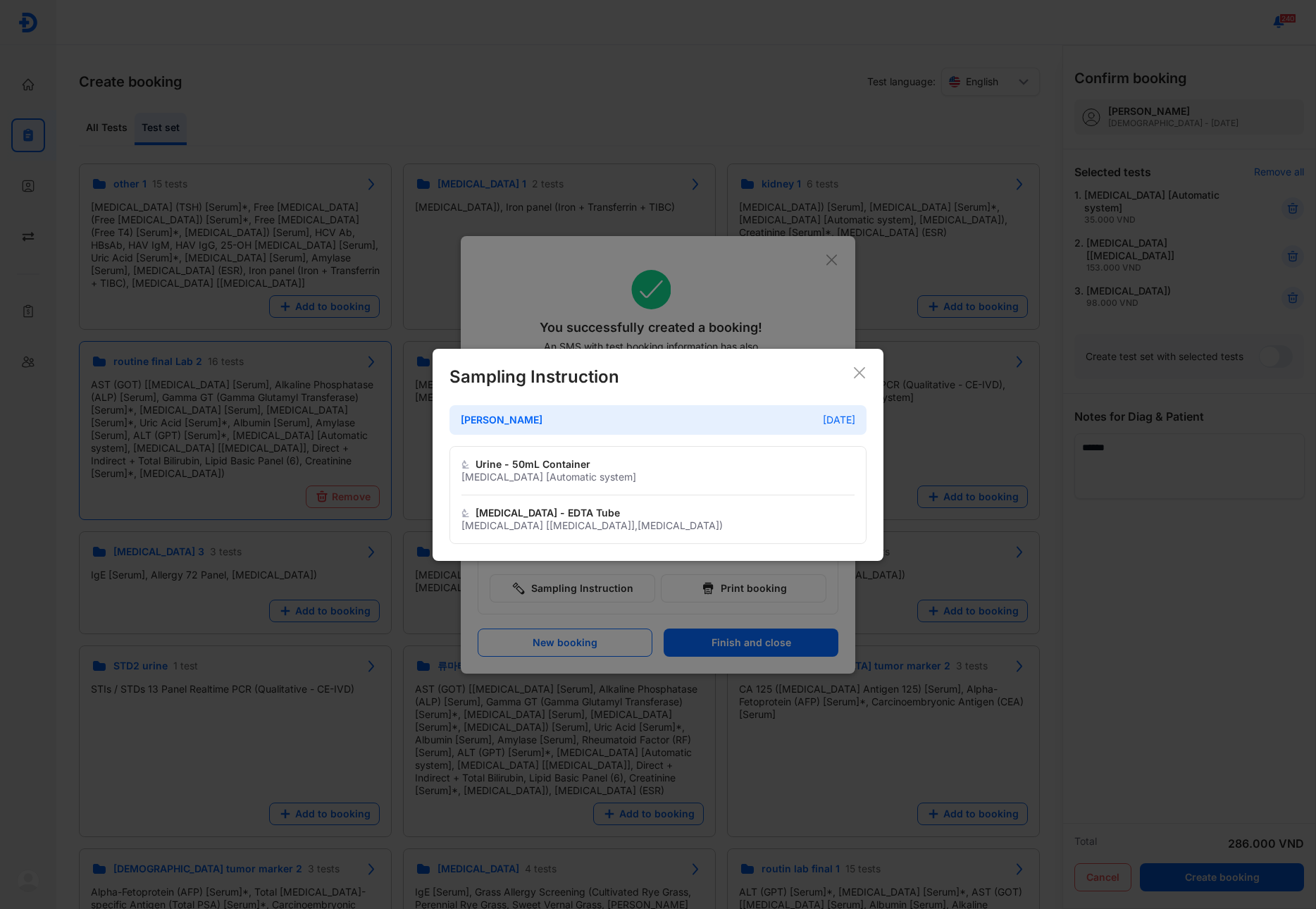
click at [867, 378] on div "Sampling Instruction park nam soo 16/03/1972 Urine - 50mL Container Urine analy…" at bounding box center [658, 454] width 451 height 212
click at [861, 376] on icon at bounding box center [859, 372] width 14 height 14
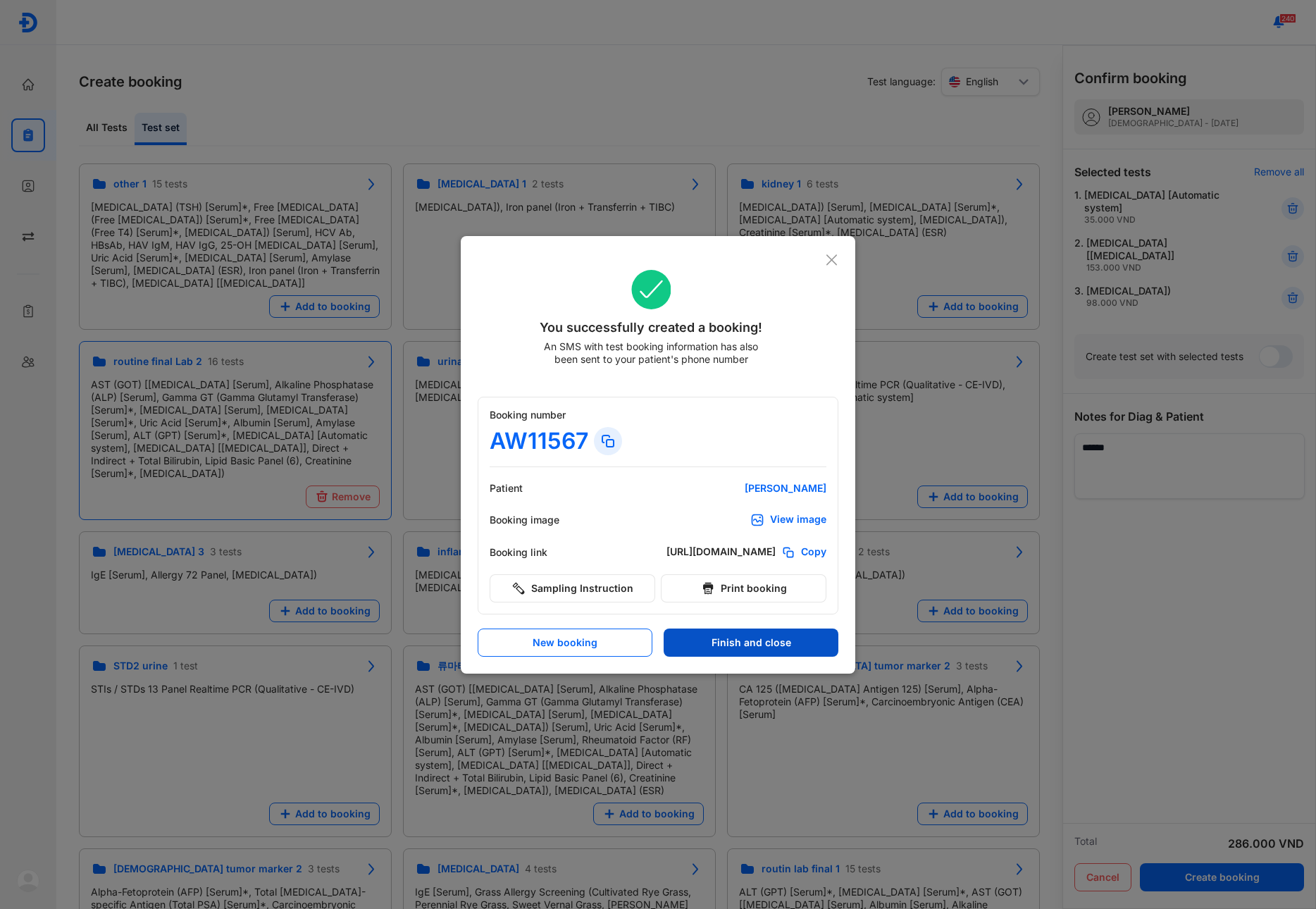
click at [773, 648] on button "Finish and close" at bounding box center [750, 642] width 174 height 28
